Goal: Navigation & Orientation: Find specific page/section

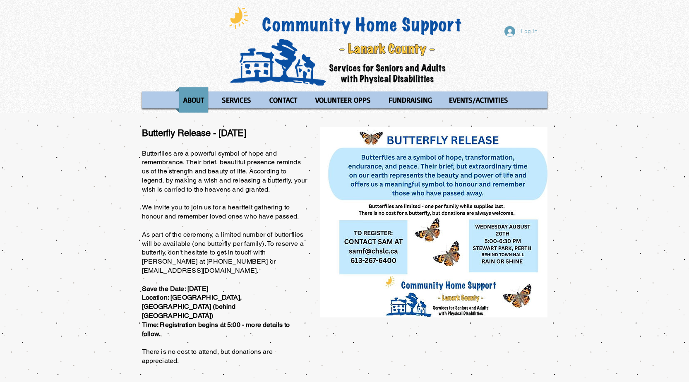
drag, startPoint x: 475, startPoint y: 133, endPoint x: 475, endPoint y: 123, distance: 10.3
click at [398, 96] on p "FUNDRAISING" at bounding box center [410, 99] width 51 height 25
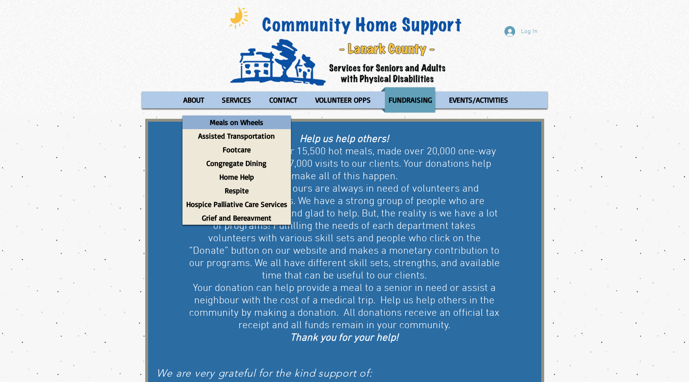
click at [237, 123] on p "Meals on Wheels" at bounding box center [236, 122] width 61 height 14
